Goal: Find specific page/section: Find specific page/section

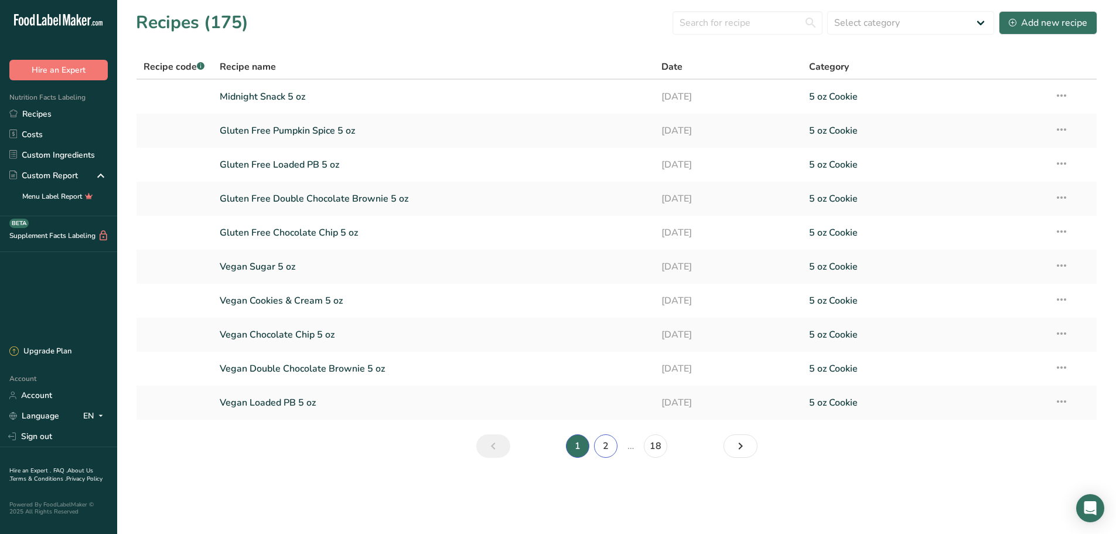
click at [601, 445] on link "2" at bounding box center [605, 445] width 23 height 23
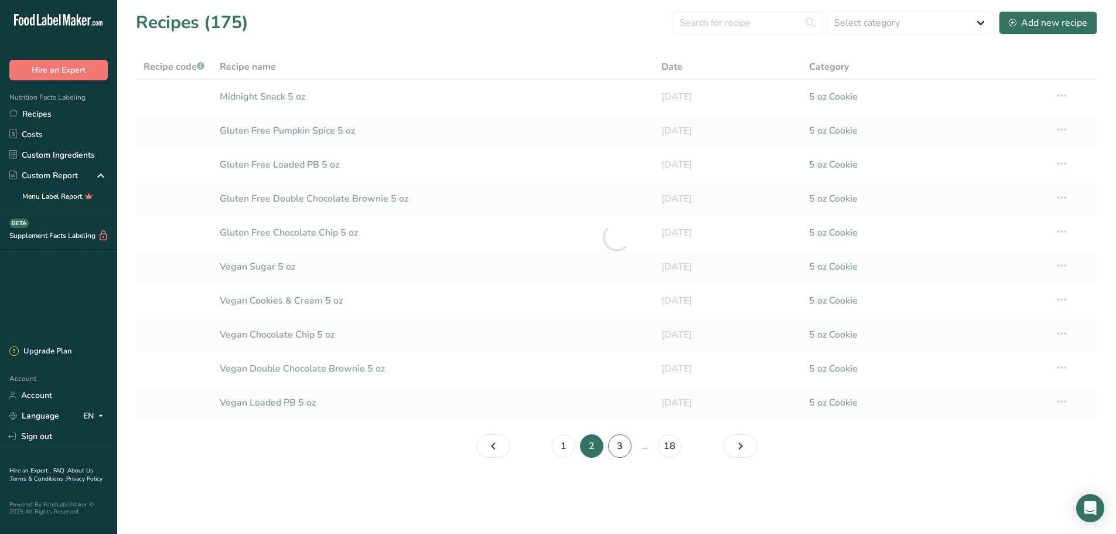
click at [616, 450] on link "3" at bounding box center [619, 445] width 23 height 23
click at [638, 447] on link "4" at bounding box center [633, 445] width 23 height 23
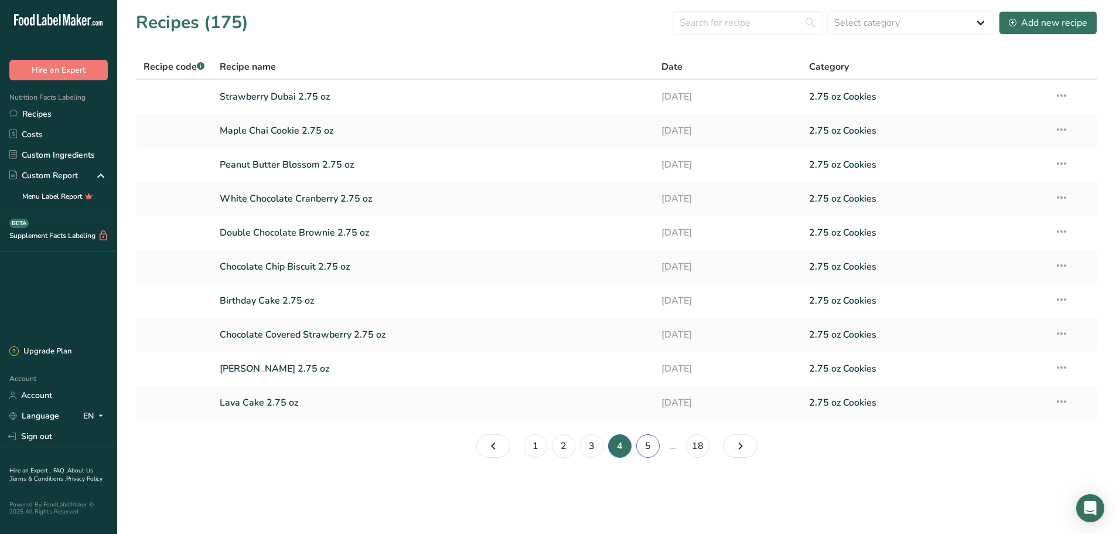
click at [647, 453] on link "5" at bounding box center [647, 445] width 23 height 23
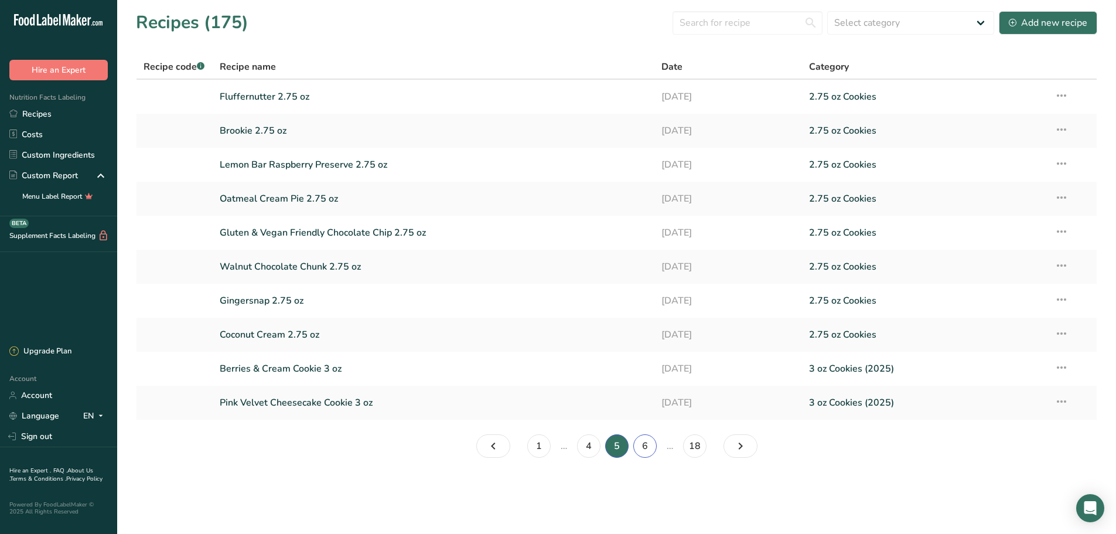
click at [644, 444] on link "6" at bounding box center [644, 445] width 23 height 23
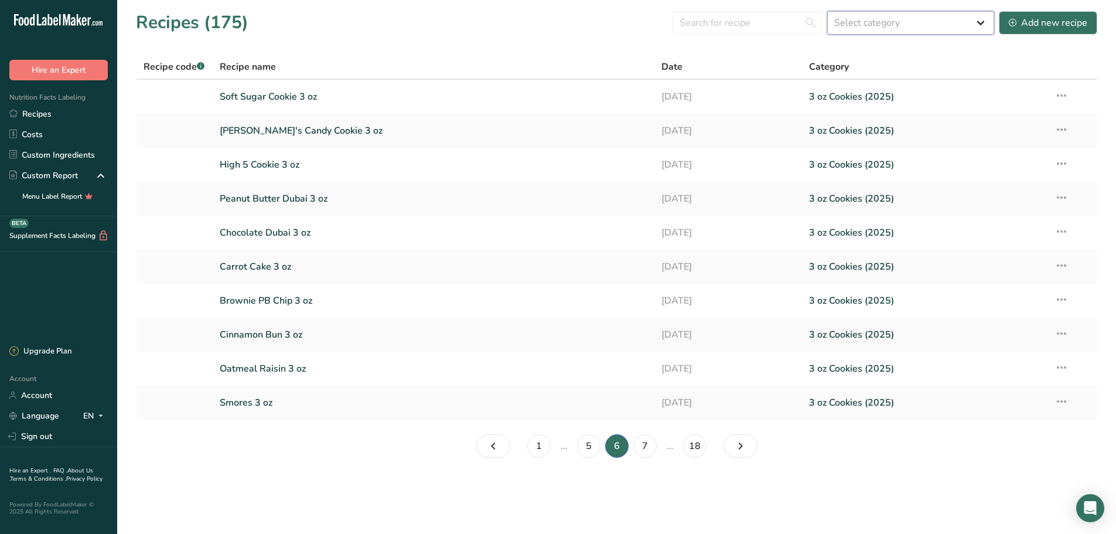
click at [871, 22] on select "Select category All 1.4 oz Mini Cookie 2.75 oz Cookies 3 oz Cookies (2025) 5 oz…" at bounding box center [910, 22] width 167 height 23
select select "2460"
click at [828, 11] on select "Select category All 1.4 oz Mini Cookie 2.75 oz Cookies 3 oz Cookies (2025) 5 oz…" at bounding box center [910, 22] width 167 height 23
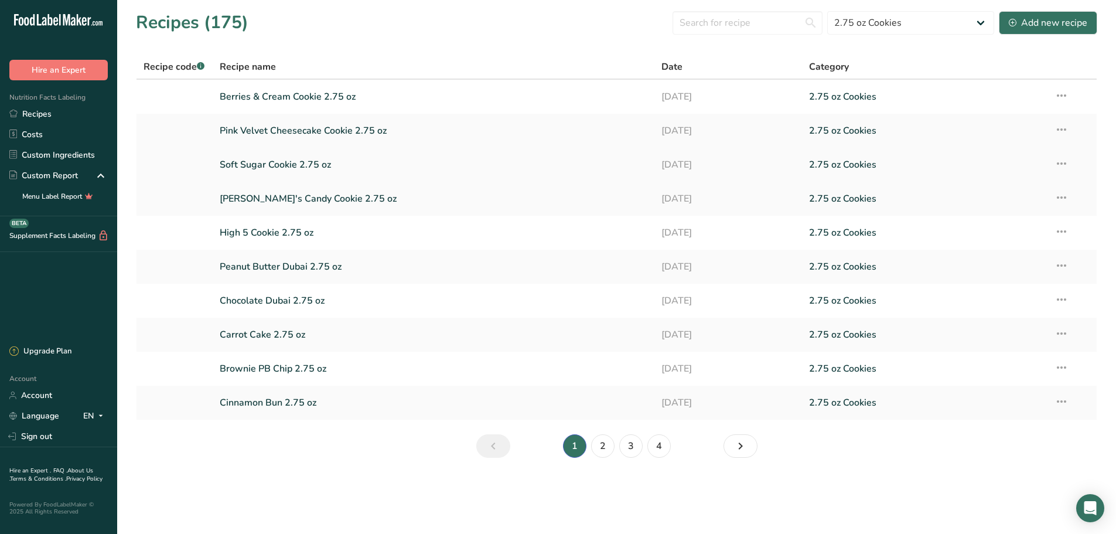
click at [353, 166] on link "Soft Sugar Cookie 2.75 oz" at bounding box center [434, 164] width 428 height 25
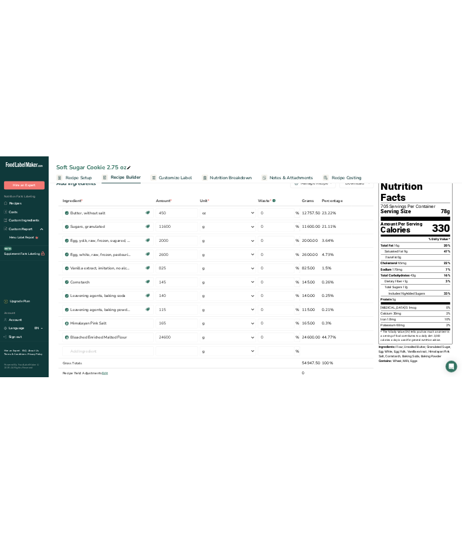
scroll to position [59, 0]
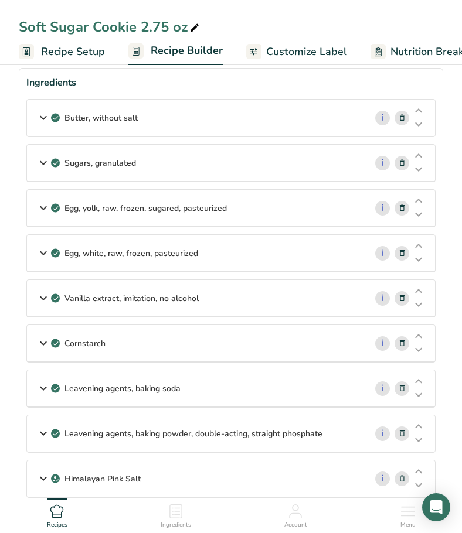
drag, startPoint x: 62, startPoint y: 497, endPoint x: 197, endPoint y: 497, distance: 135.9
click at [197, 497] on div "Himalayan Pink Salt i Amount 165 Unit g Portions 1 Teaspoon Weight Units g kg m…" at bounding box center [230, 479] width 409 height 38
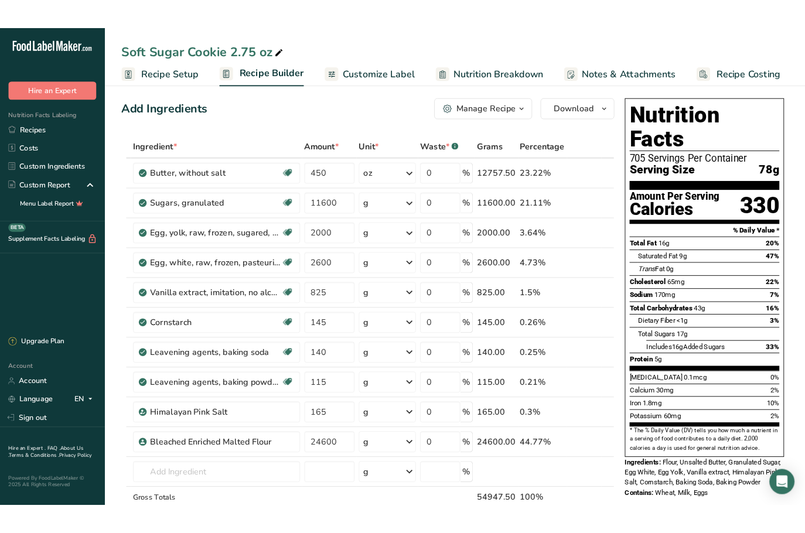
scroll to position [0, 0]
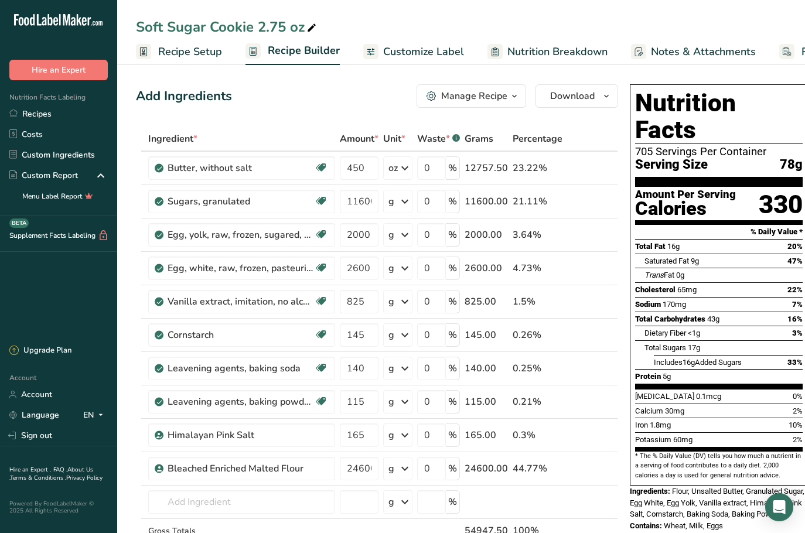
click at [334, 103] on div "Add Ingredients Manage Recipe Delete Recipe Duplicate Recipe Scale Recipe Save …" at bounding box center [377, 95] width 482 height 23
click at [68, 115] on link "Recipes" at bounding box center [58, 114] width 117 height 21
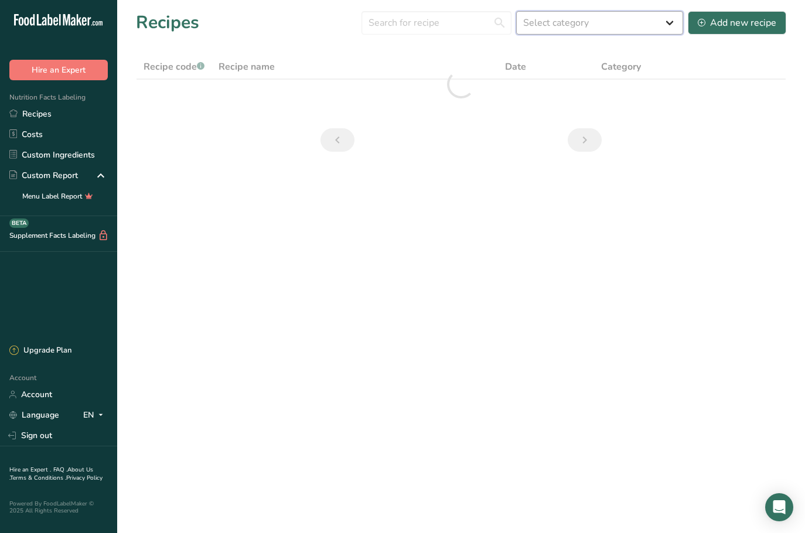
click at [622, 25] on select "Select category All 1.4 oz Mini Cookie 2.75 oz Cookies 3 oz Cookies (2025) 5 oz…" at bounding box center [599, 22] width 167 height 23
select select "2460"
click at [517, 11] on select "Select category All 1.4 oz Mini Cookie 2.75 oz Cookies 3 oz Cookies (2025) 5 oz…" at bounding box center [599, 22] width 167 height 23
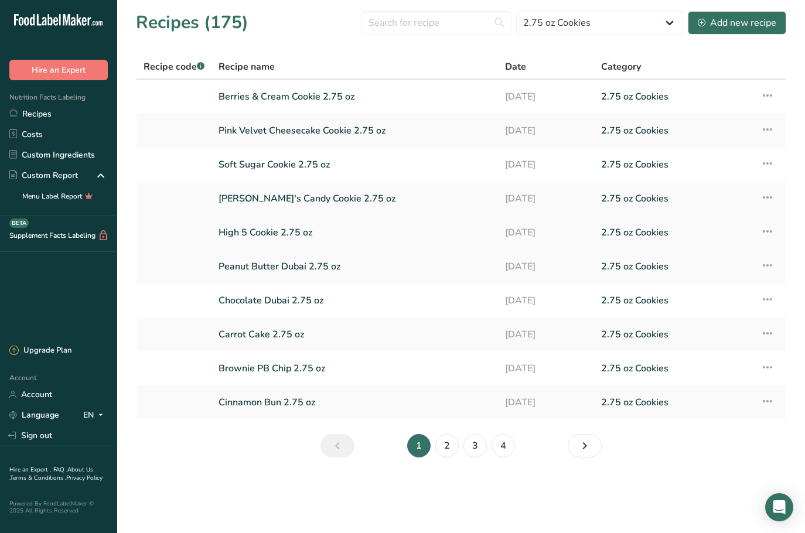
click at [259, 234] on link "High 5 Cookie 2.75 oz" at bounding box center [355, 232] width 272 height 25
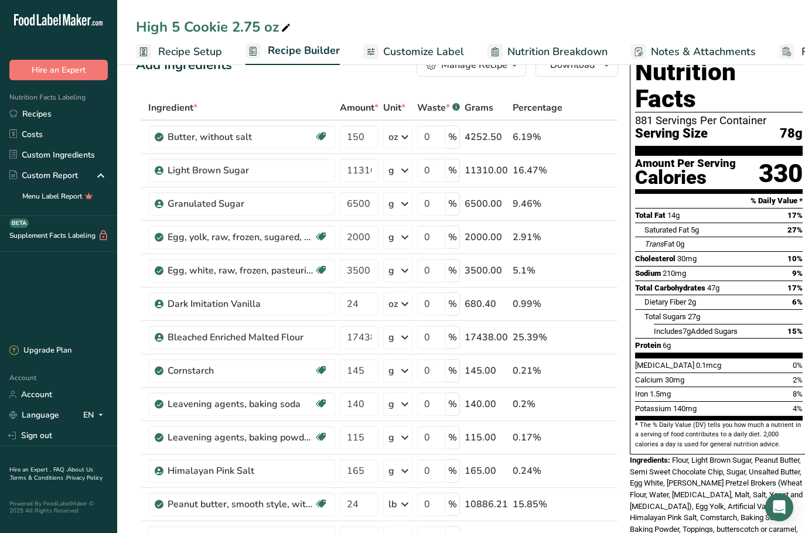
scroll to position [59, 0]
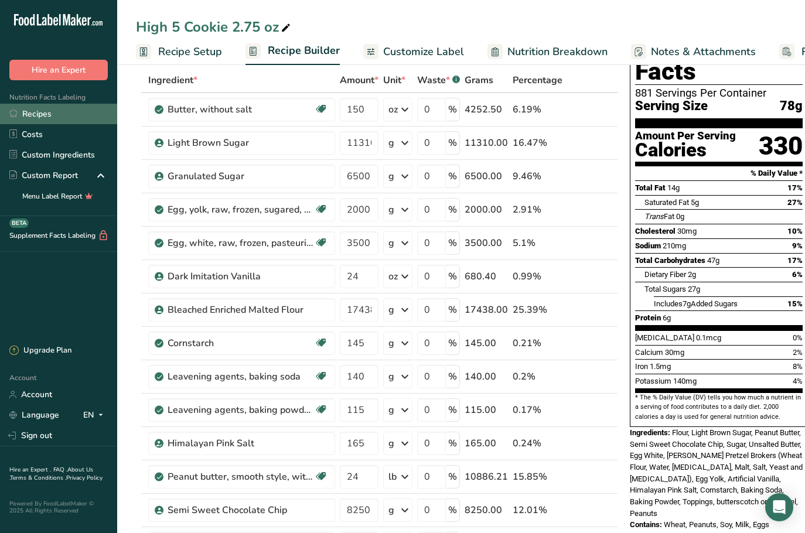
click at [35, 109] on link "Recipes" at bounding box center [58, 114] width 117 height 21
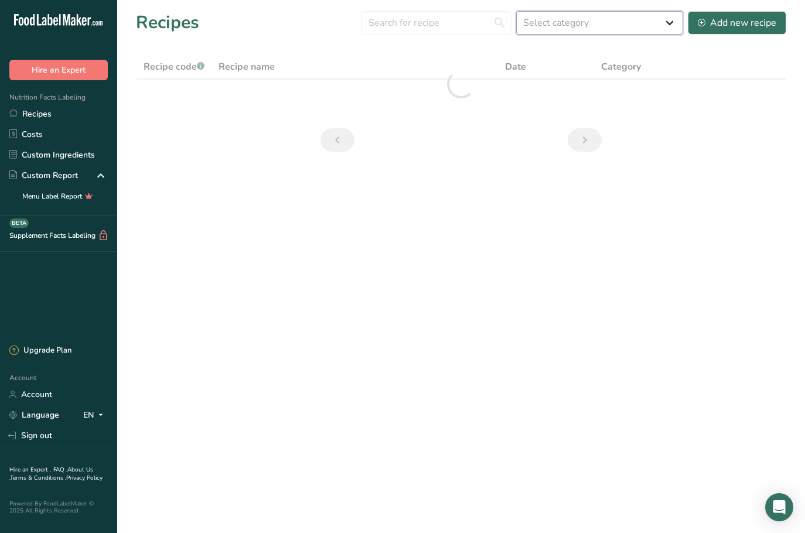
click at [676, 25] on select "Select category All 1.4 oz Mini Cookie 2.75 oz Cookies 3 oz Cookies (2025) 5 oz…" at bounding box center [599, 22] width 167 height 23
select select "2460"
click at [517, 11] on select "Select category All 1.4 oz Mini Cookie 2.75 oz Cookies 3 oz Cookies (2025) 5 oz…" at bounding box center [599, 22] width 167 height 23
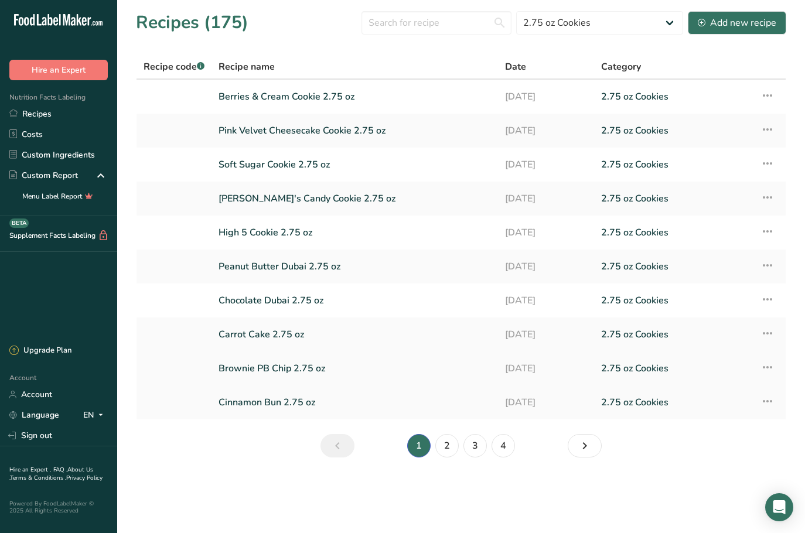
click at [360, 367] on link "Brownie PB Chip 2.75 oz" at bounding box center [355, 368] width 272 height 25
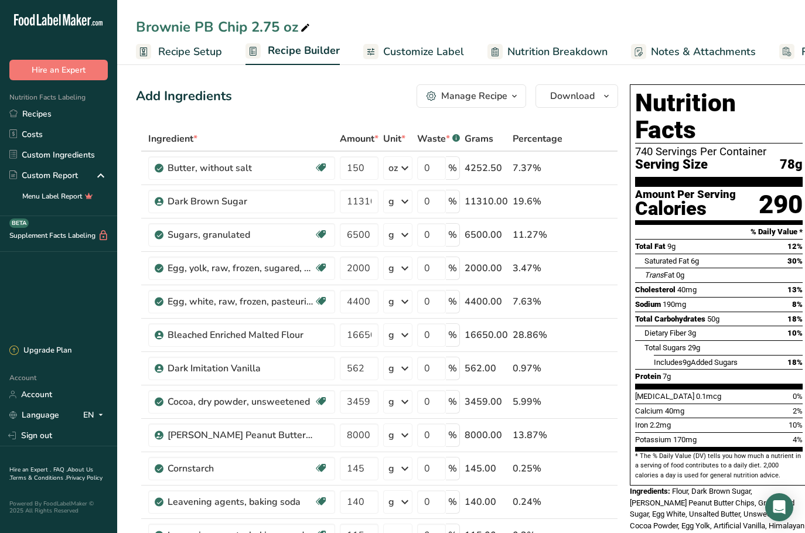
click at [369, 85] on div "Add Ingredients Manage Recipe Delete Recipe Duplicate Recipe Scale Recipe Save …" at bounding box center [377, 95] width 482 height 23
click at [301, 100] on div "Add Ingredients Manage Recipe Delete Recipe Duplicate Recipe Scale Recipe Save …" at bounding box center [377, 95] width 482 height 23
click at [47, 108] on link "Recipes" at bounding box center [58, 114] width 117 height 21
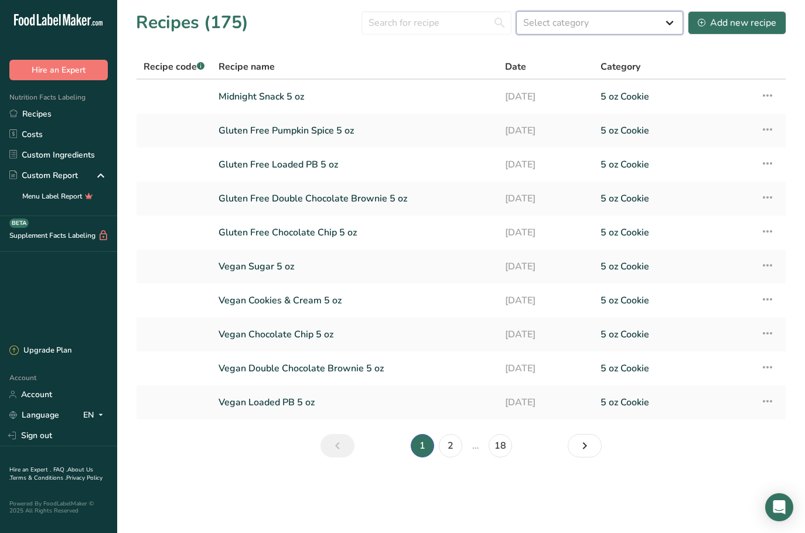
click at [656, 19] on select "Select category All 1.4 oz Mini Cookie 2.75 oz Cookies 3 oz Cookies (2025) 5 oz…" at bounding box center [599, 22] width 167 height 23
select select "2460"
click at [517, 11] on select "Select category All 1.4 oz Mini Cookie 2.75 oz Cookies 3 oz Cookies (2025) 5 oz…" at bounding box center [599, 22] width 167 height 23
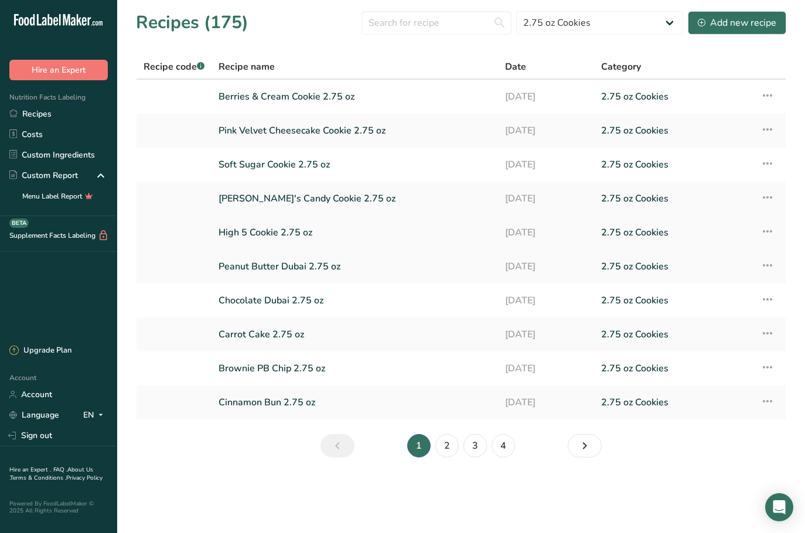
click at [302, 229] on link "High 5 Cookie 2.75 oz" at bounding box center [355, 232] width 272 height 25
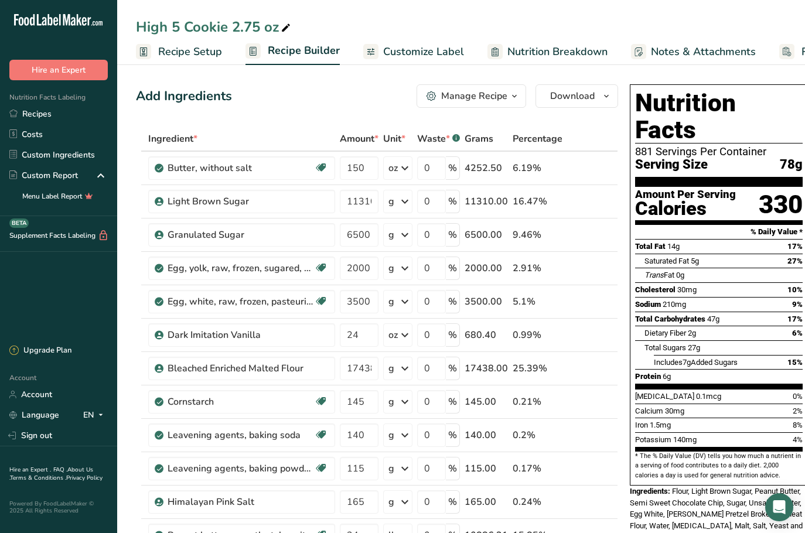
click at [321, 89] on div "Add Ingredients Manage Recipe Delete Recipe Duplicate Recipe Scale Recipe Save …" at bounding box center [377, 95] width 482 height 23
click at [67, 114] on link "Recipes" at bounding box center [58, 114] width 117 height 21
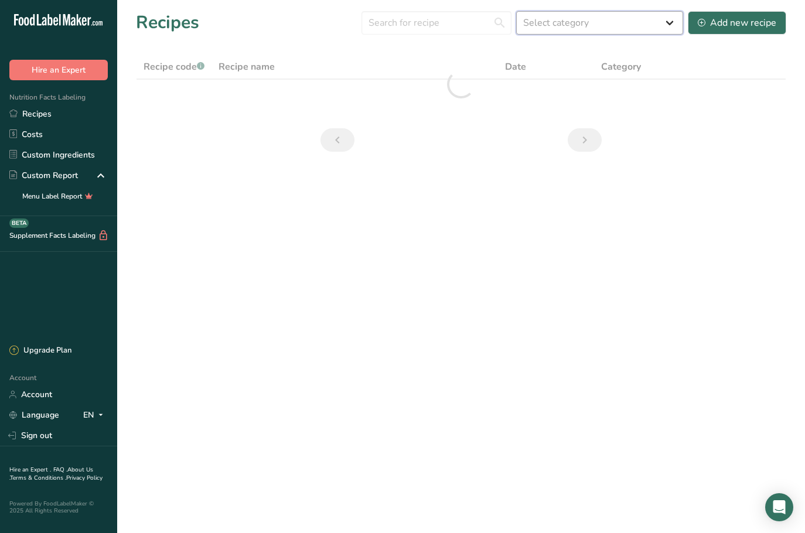
click at [632, 25] on select "Select category All 1.4 oz Mini Cookie 2.75 oz Cookies 3 oz Cookies (2025) 5 oz…" at bounding box center [599, 22] width 167 height 23
select select "2460"
click at [517, 11] on select "Select category All 1.4 oz Mini Cookie 2.75 oz Cookies 3 oz Cookies (2025) 5 oz…" at bounding box center [599, 22] width 167 height 23
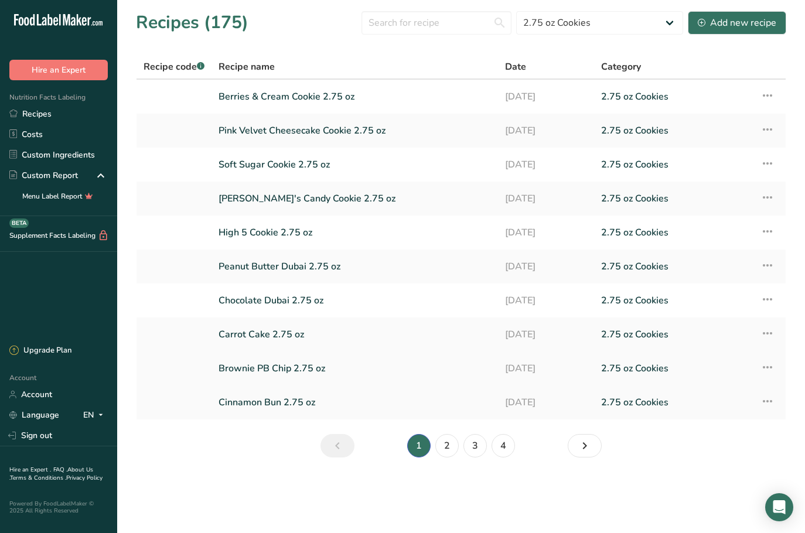
click at [304, 370] on link "Brownie PB Chip 2.75 oz" at bounding box center [355, 368] width 272 height 25
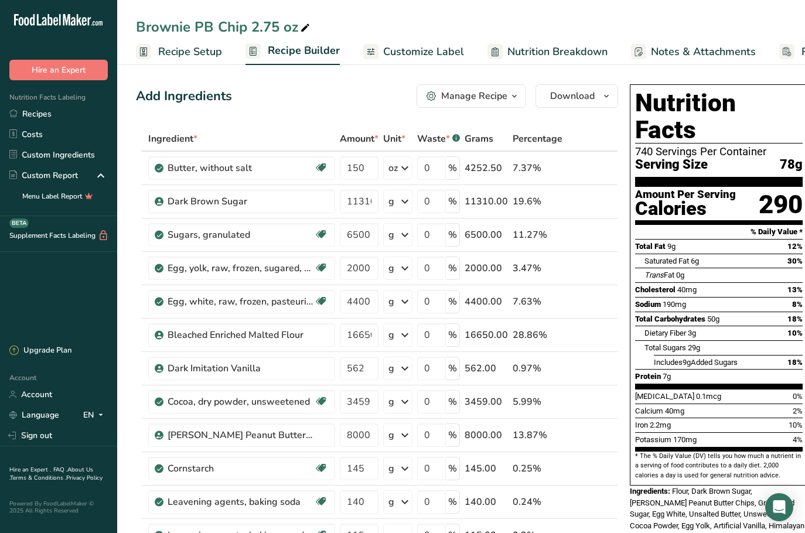
click at [803, 22] on div "Brownie PB Chip 2.75 oz" at bounding box center [461, 26] width 688 height 21
